Goal: Task Accomplishment & Management: Manage account settings

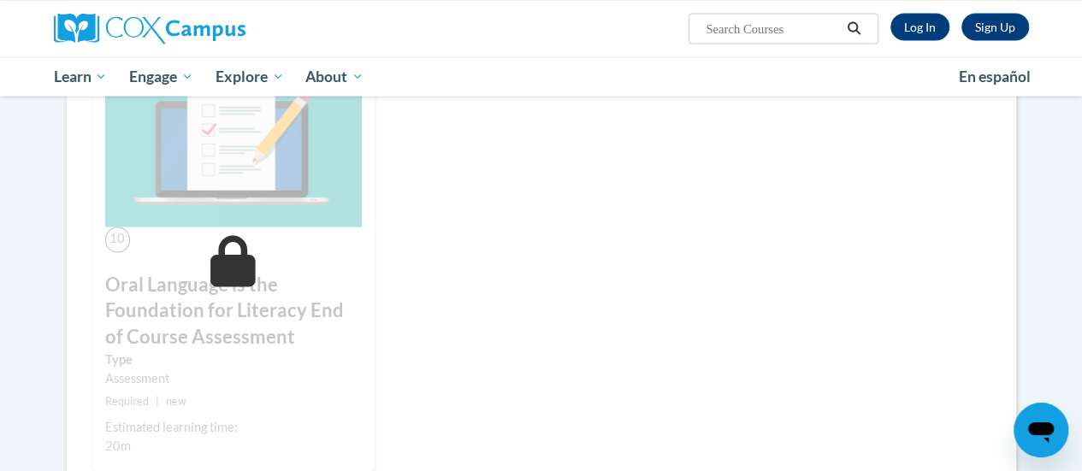
scroll to position [1609, 0]
click at [907, 33] on link "Log In" at bounding box center [920, 26] width 59 height 27
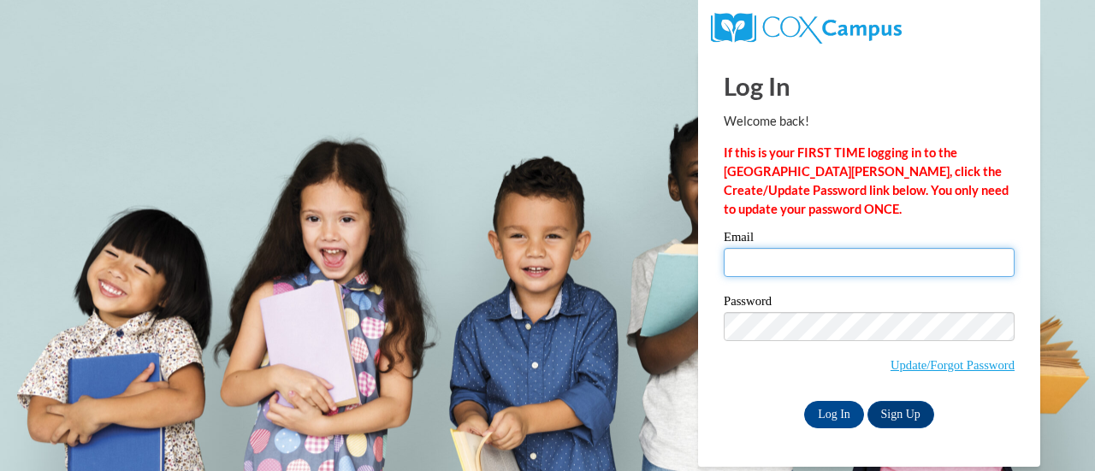
click at [876, 261] on input "Email" at bounding box center [869, 262] width 291 height 29
type input "morman.tasha.n@muscogee.k12.ga.us"
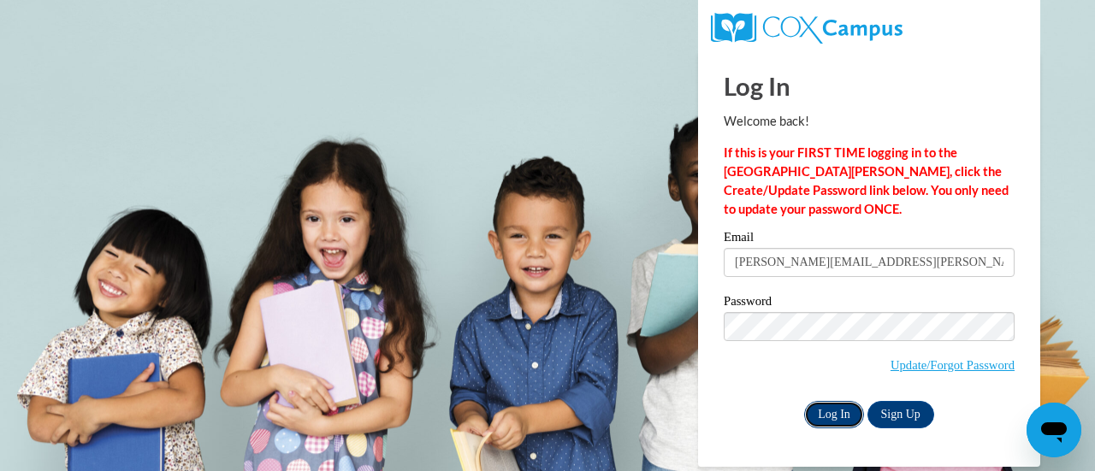
click at [831, 415] on input "Log In" at bounding box center [834, 414] width 60 height 27
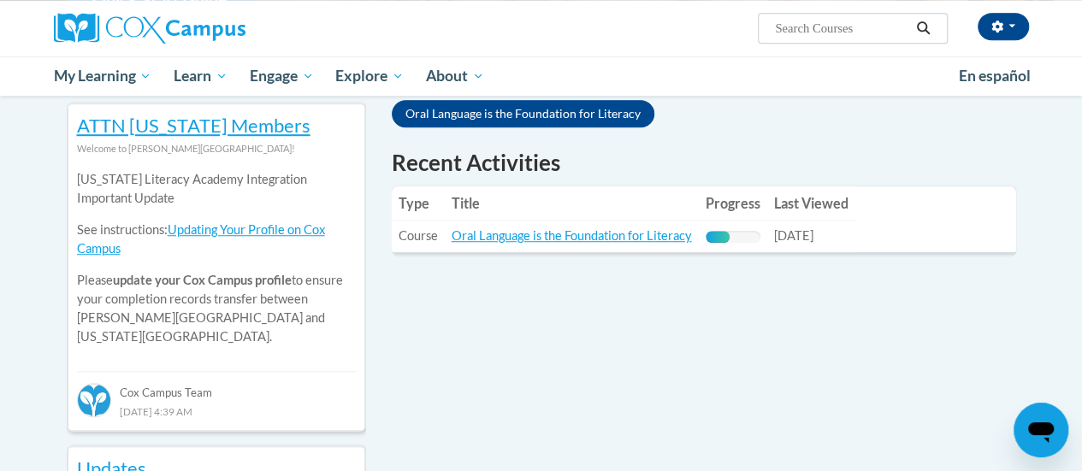
scroll to position [565, 0]
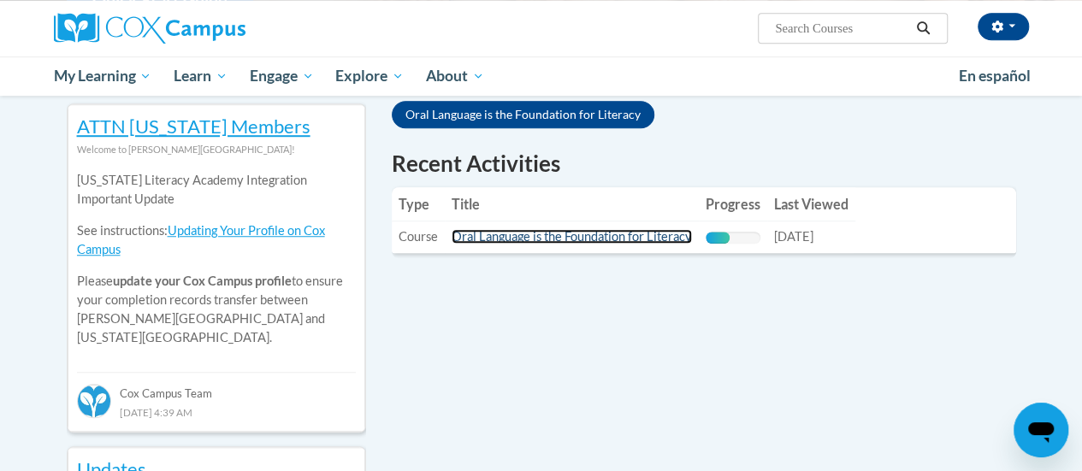
click at [601, 234] on link "Oral Language is the Foundation for Literacy" at bounding box center [572, 236] width 240 height 15
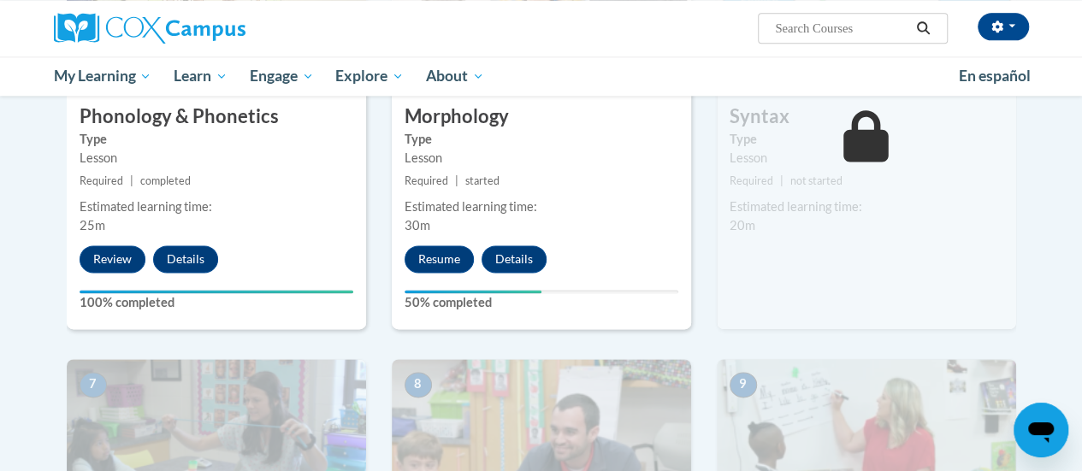
scroll to position [1073, 0]
